Goal: Book appointment/travel/reservation

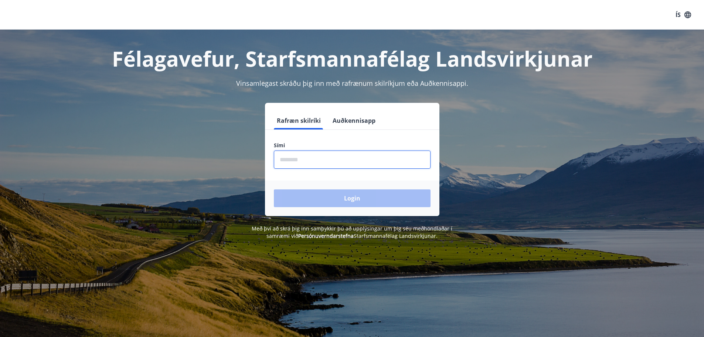
click at [329, 163] on input "phone" at bounding box center [352, 159] width 157 height 18
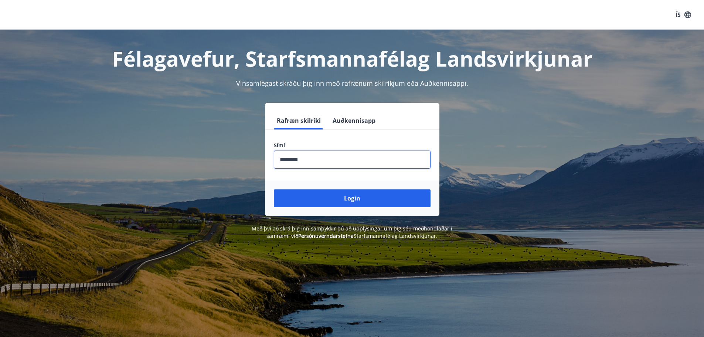
type input "********"
click at [274, 189] on button "Login" at bounding box center [352, 198] width 157 height 18
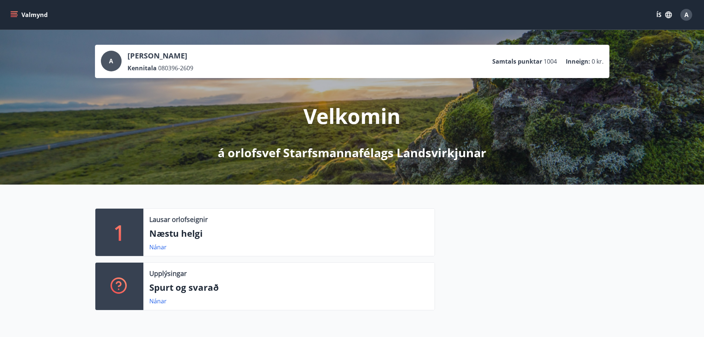
click at [17, 11] on icon "menu" at bounding box center [15, 11] width 8 height 1
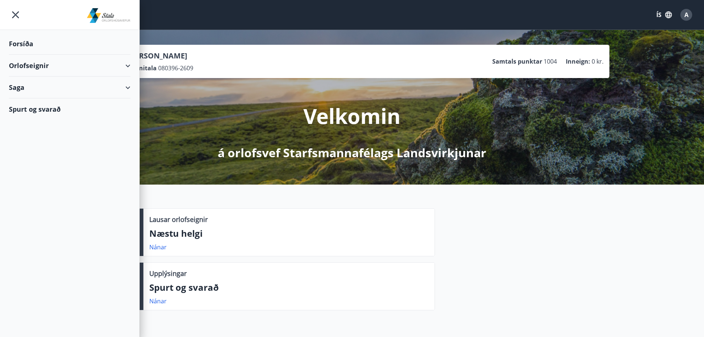
click at [30, 74] on div "Orlofseignir" at bounding box center [70, 66] width 122 height 22
click at [35, 85] on div "Framboð" at bounding box center [70, 84] width 110 height 16
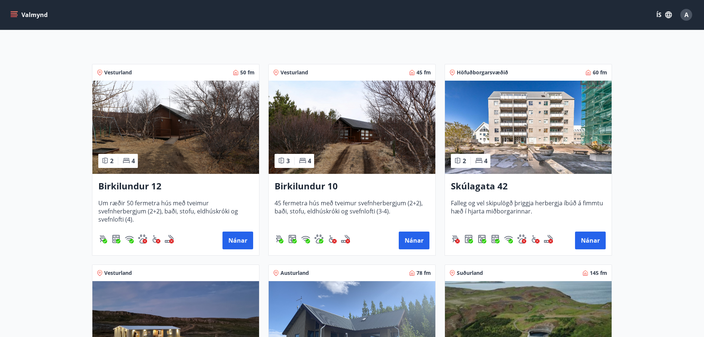
scroll to position [123, 0]
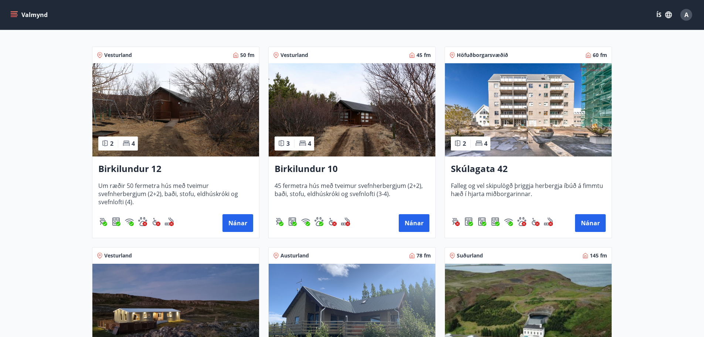
drag, startPoint x: 130, startPoint y: 167, endPoint x: 166, endPoint y: 193, distance: 43.9
click at [166, 193] on span "Um ræðir 50 fermetra hús með tveimur svefnherbergjum (2+2), baði, stofu, eldhús…" at bounding box center [175, 193] width 155 height 24
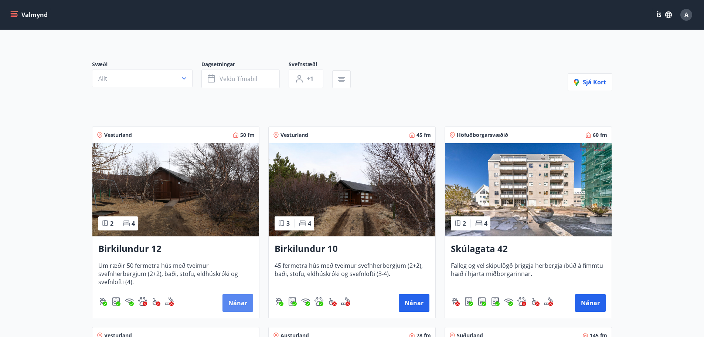
scroll to position [124, 0]
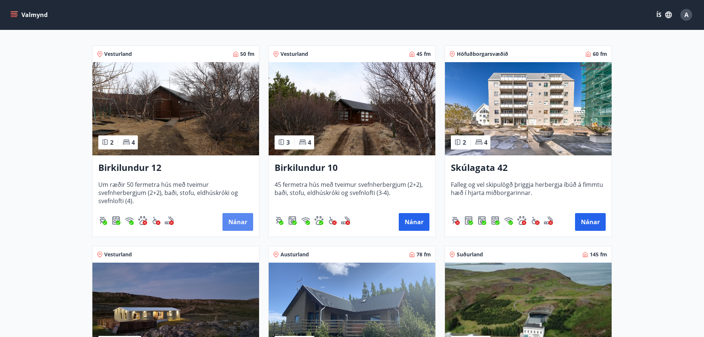
drag, startPoint x: 241, startPoint y: 219, endPoint x: 231, endPoint y: 221, distance: 10.5
click at [231, 221] on button "Nánar" at bounding box center [237, 222] width 31 height 18
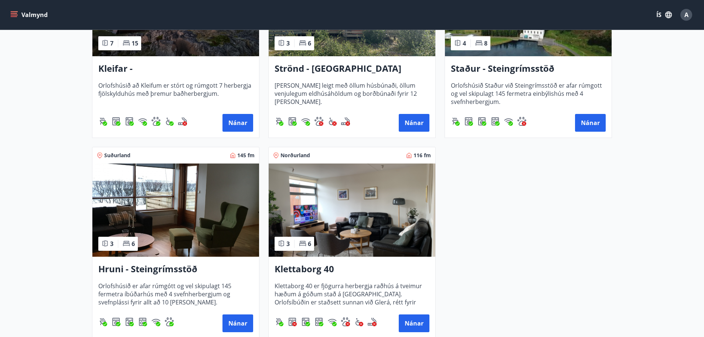
scroll to position [431, 0]
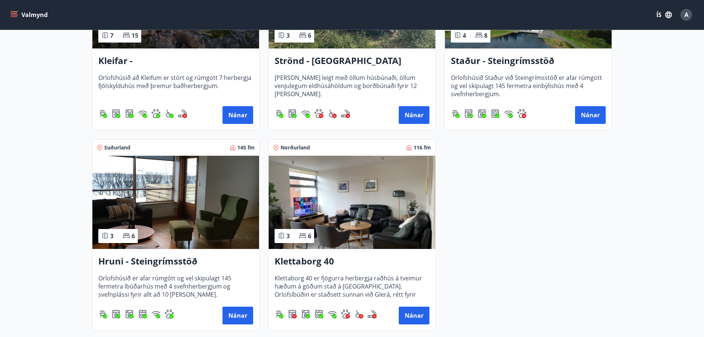
drag, startPoint x: 169, startPoint y: 218, endPoint x: 157, endPoint y: 252, distance: 36.2
click at [157, 252] on div "Hruni - Steingrímsstöð Orlofshúsið er afar rúmgótt og vel skipulagt 145 fermetr…" at bounding box center [175, 289] width 167 height 81
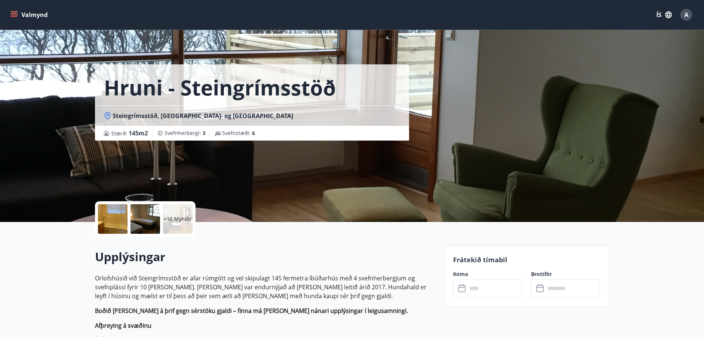
click at [180, 221] on p "+16 Myndir" at bounding box center [178, 218] width 28 height 7
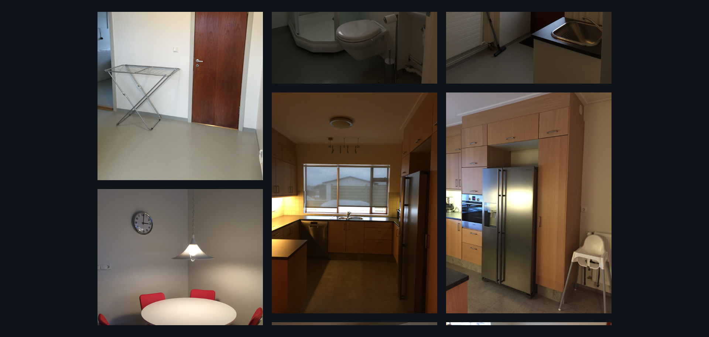
scroll to position [640, 0]
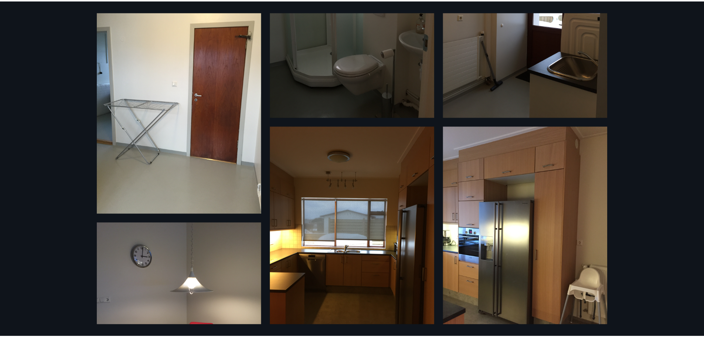
scroll to position [1, 0]
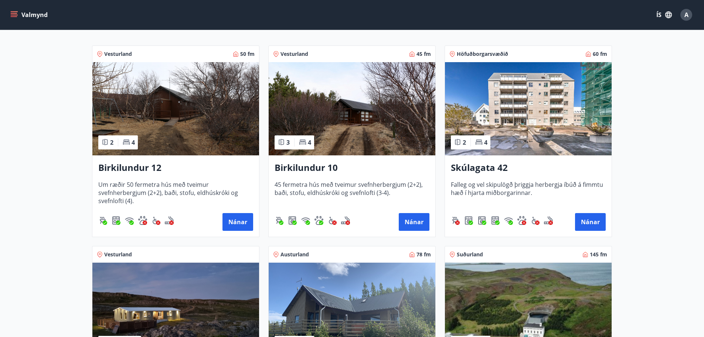
click at [150, 164] on h3 "Birkilundur 12" at bounding box center [175, 167] width 155 height 13
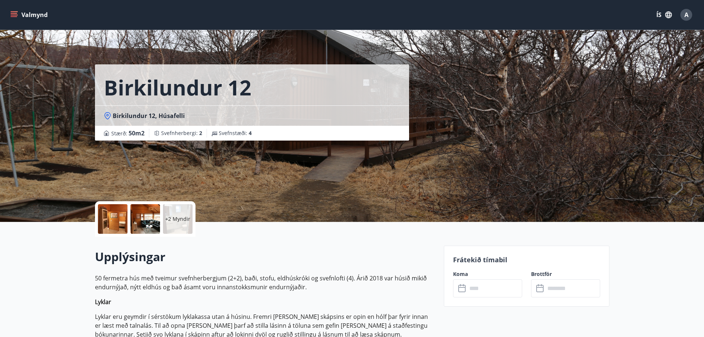
click at [183, 222] on div "+2 Myndir" at bounding box center [178, 219] width 30 height 30
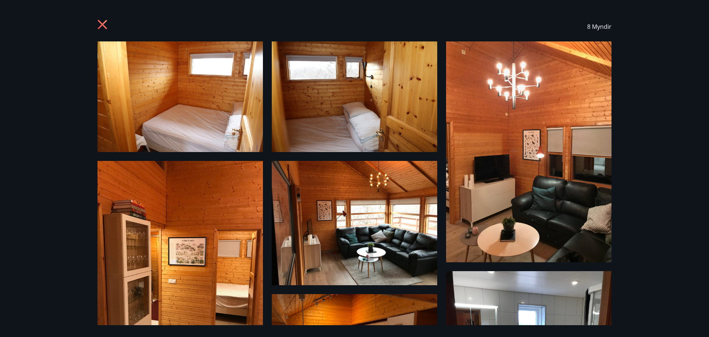
click at [645, 70] on div "8 Myndir" at bounding box center [354, 168] width 709 height 337
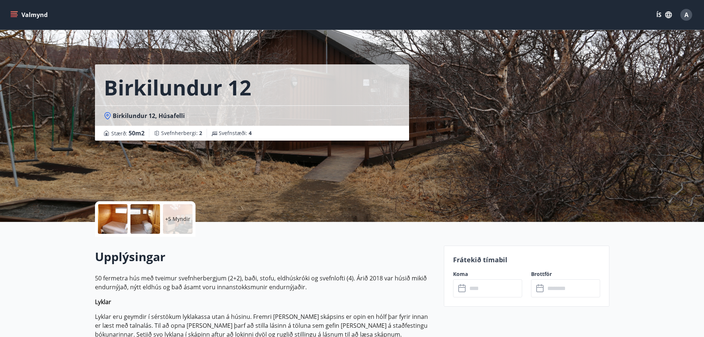
click at [488, 289] on input "text" at bounding box center [494, 288] width 55 height 18
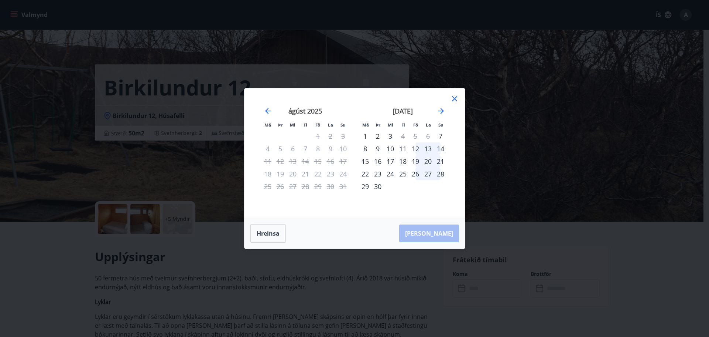
click at [416, 147] on div "12" at bounding box center [415, 148] width 13 height 13
click at [441, 149] on div "14" at bounding box center [441, 148] width 13 height 13
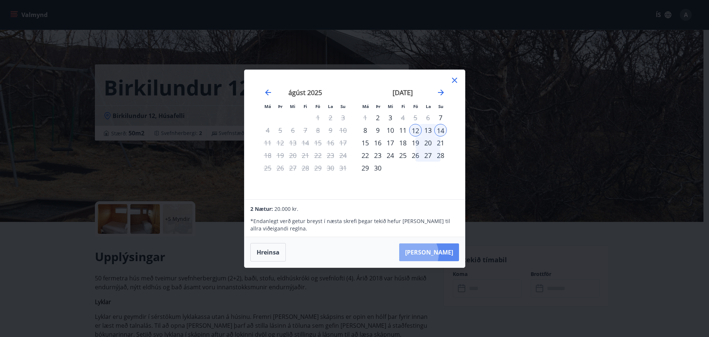
click at [436, 254] on button "[PERSON_NAME]" at bounding box center [429, 252] width 60 height 18
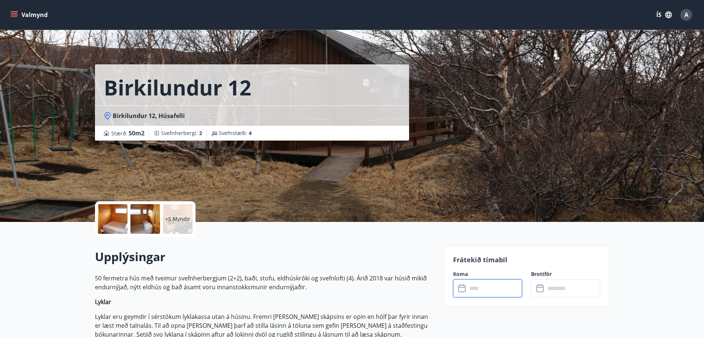
type input "******"
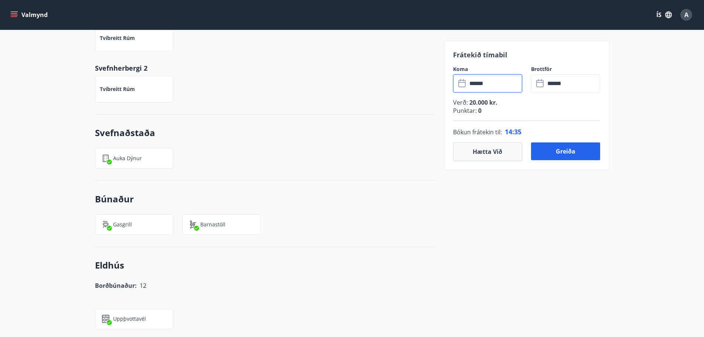
scroll to position [862, 0]
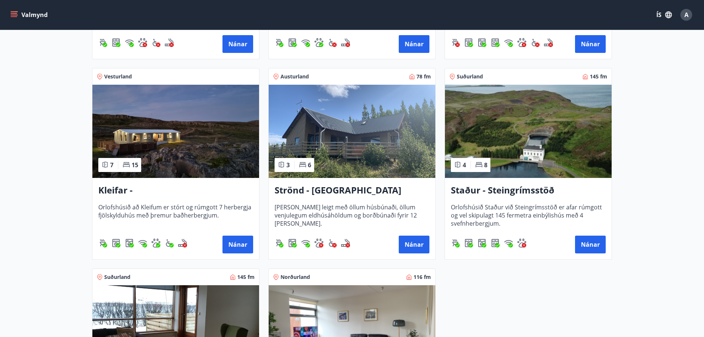
scroll to position [308, 0]
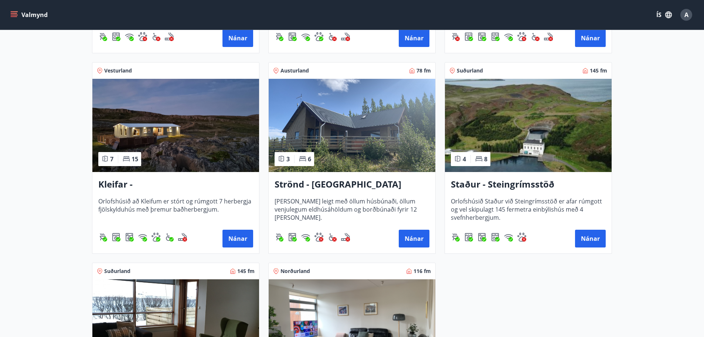
click at [547, 134] on img at bounding box center [528, 125] width 167 height 93
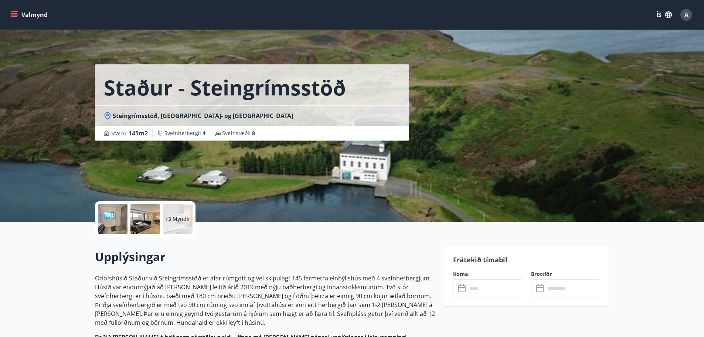
click at [179, 221] on p "+3 Myndir" at bounding box center [177, 218] width 25 height 7
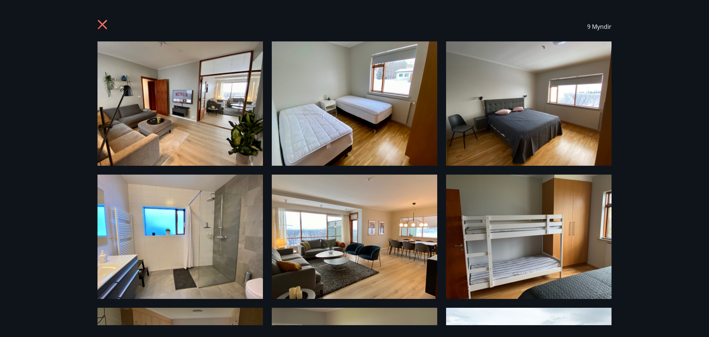
click at [103, 25] on icon at bounding box center [102, 24] width 9 height 9
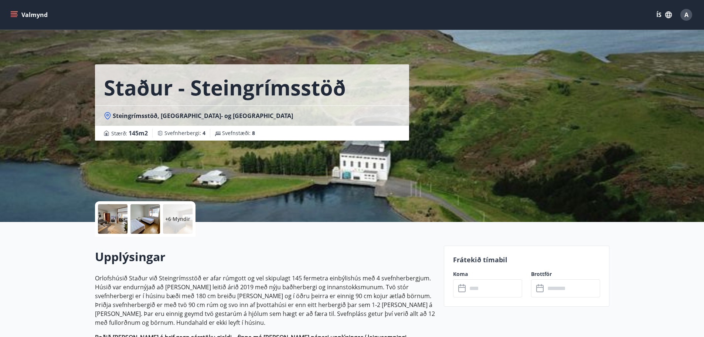
click at [321, 286] on p "Orlofshúsið Staður við Steingrímsstöð er afar rúmgott og vel skipulagt 145 ferm…" at bounding box center [265, 299] width 340 height 53
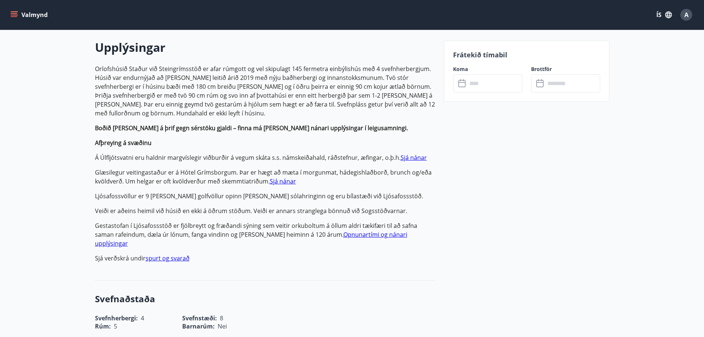
scroll to position [185, 0]
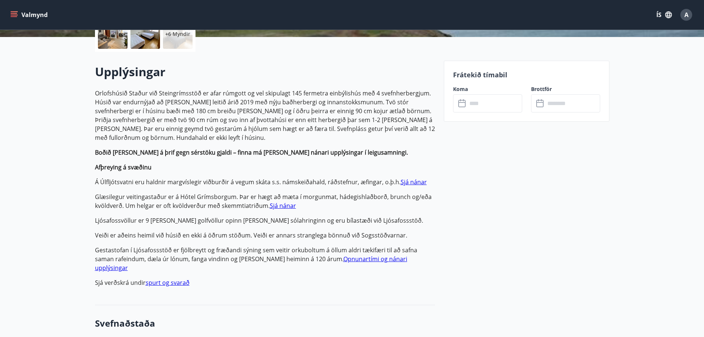
click at [158, 167] on p "Afþreying á svæðinu" at bounding box center [265, 167] width 340 height 9
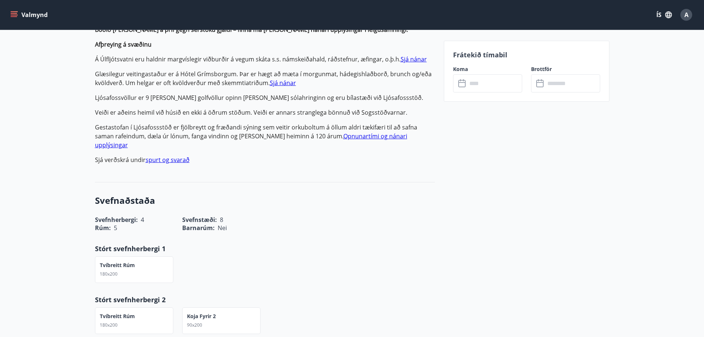
scroll to position [308, 0]
drag, startPoint x: 142, startPoint y: 210, endPoint x: 168, endPoint y: 213, distance: 26.0
click at [164, 214] on div "Rúm : 5" at bounding box center [129, 222] width 87 height 17
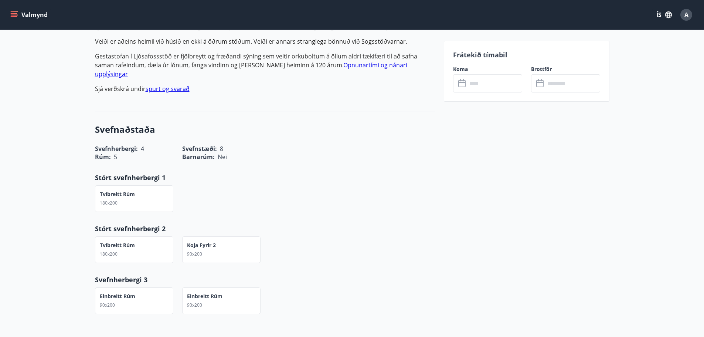
scroll to position [123, 0]
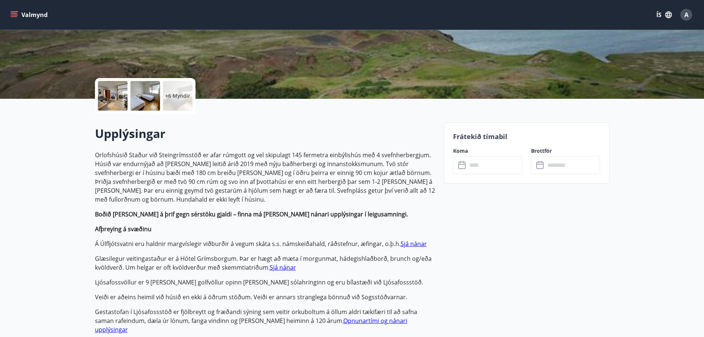
click at [462, 164] on icon at bounding box center [461, 164] width 7 height 1
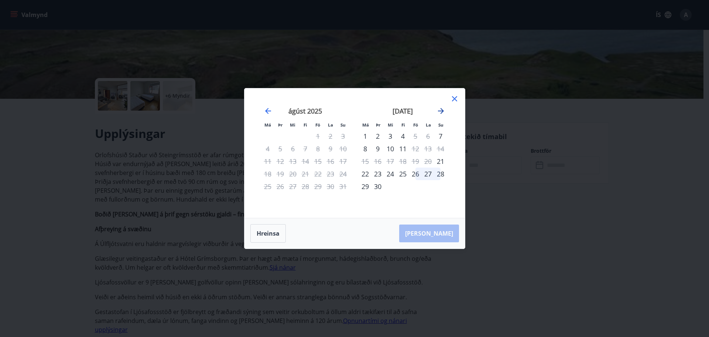
click at [440, 109] on icon "Move forward to switch to the next month." at bounding box center [441, 110] width 9 height 9
click at [442, 112] on icon "Move forward to switch to the next month." at bounding box center [441, 110] width 9 height 9
click at [455, 99] on icon at bounding box center [454, 98] width 5 height 5
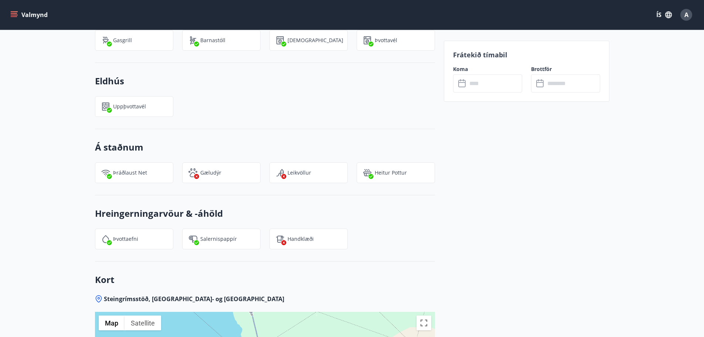
scroll to position [770, 0]
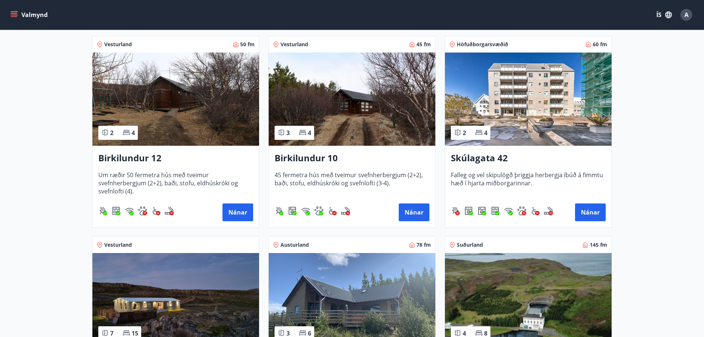
scroll to position [185, 0]
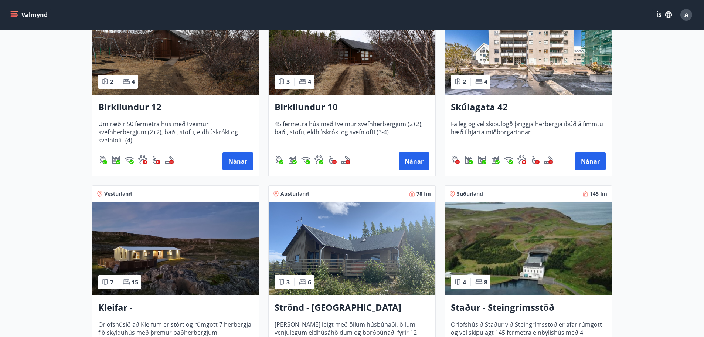
click at [339, 123] on span "45 fermetra hús með tveimur svefnherbergjum (2+2), baði, stofu, eldhúskróki og …" at bounding box center [352, 132] width 155 height 24
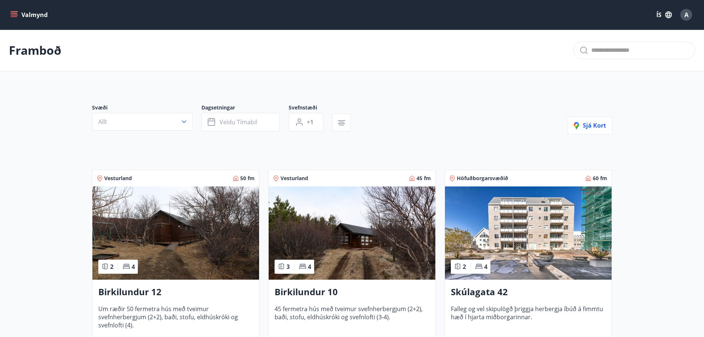
click at [177, 240] on img at bounding box center [175, 232] width 167 height 93
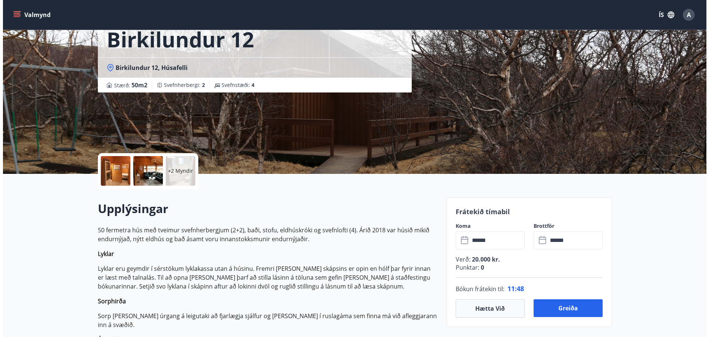
scroll to position [123, 0]
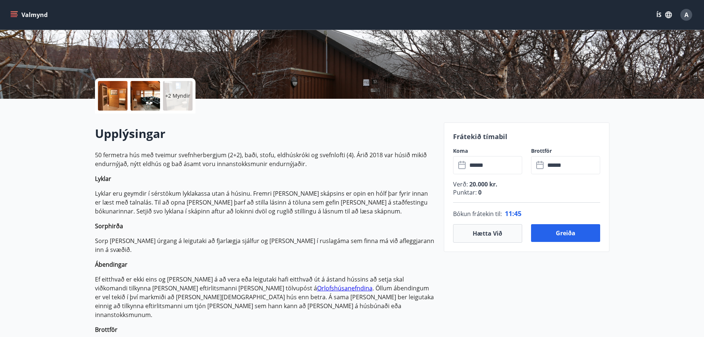
click at [484, 165] on input "******" at bounding box center [494, 165] width 55 height 18
